Goal: Task Accomplishment & Management: Manage account settings

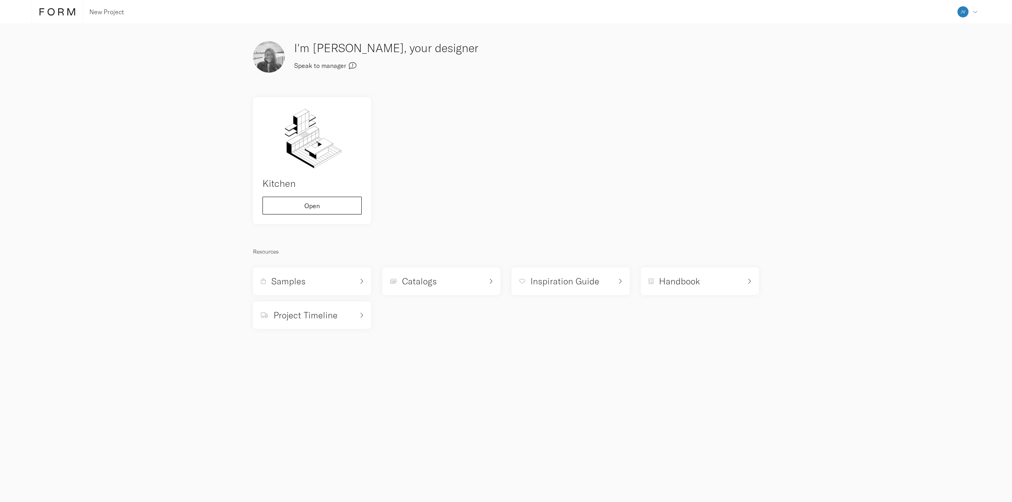
click at [353, 66] on icon "button" at bounding box center [353, 66] width 8 height 8
click at [976, 14] on icon at bounding box center [975, 13] width 4 height 2
click at [952, 57] on span "Collaborators" at bounding box center [935, 55] width 39 height 6
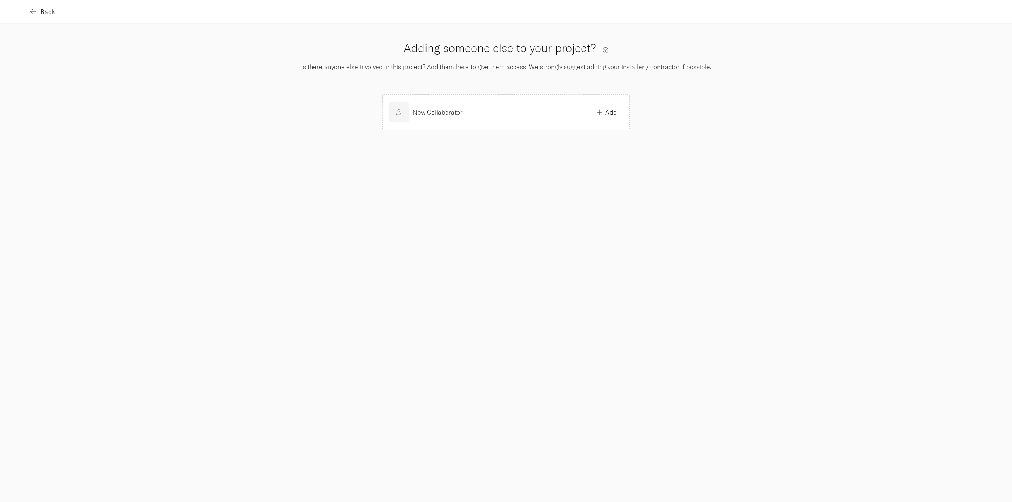
click at [49, 11] on span "Back" at bounding box center [47, 12] width 15 height 6
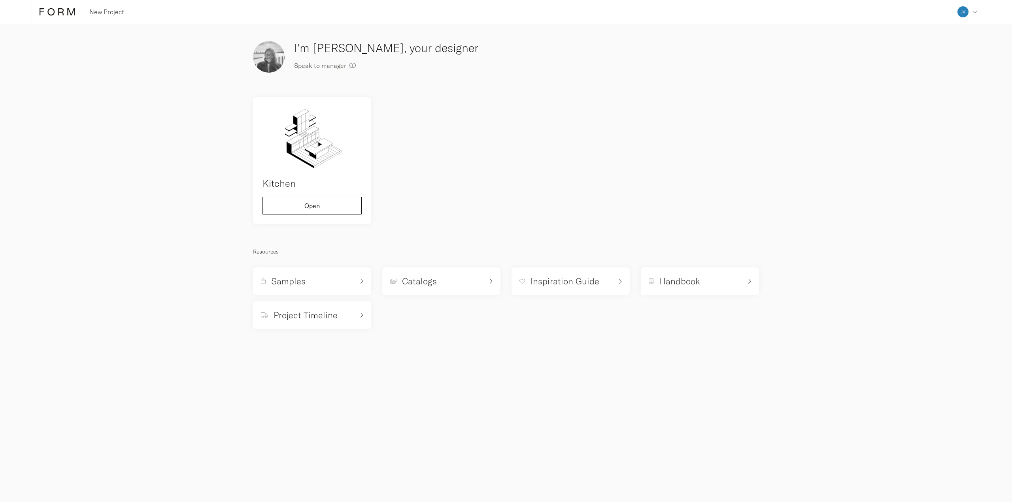
click at [57, 11] on icon at bounding box center [58, 12] width 36 height 9
click at [975, 14] on icon at bounding box center [975, 13] width 4 height 2
click at [946, 121] on div "Log out" at bounding box center [946, 117] width 70 height 21
